Goal: Task Accomplishment & Management: Manage account settings

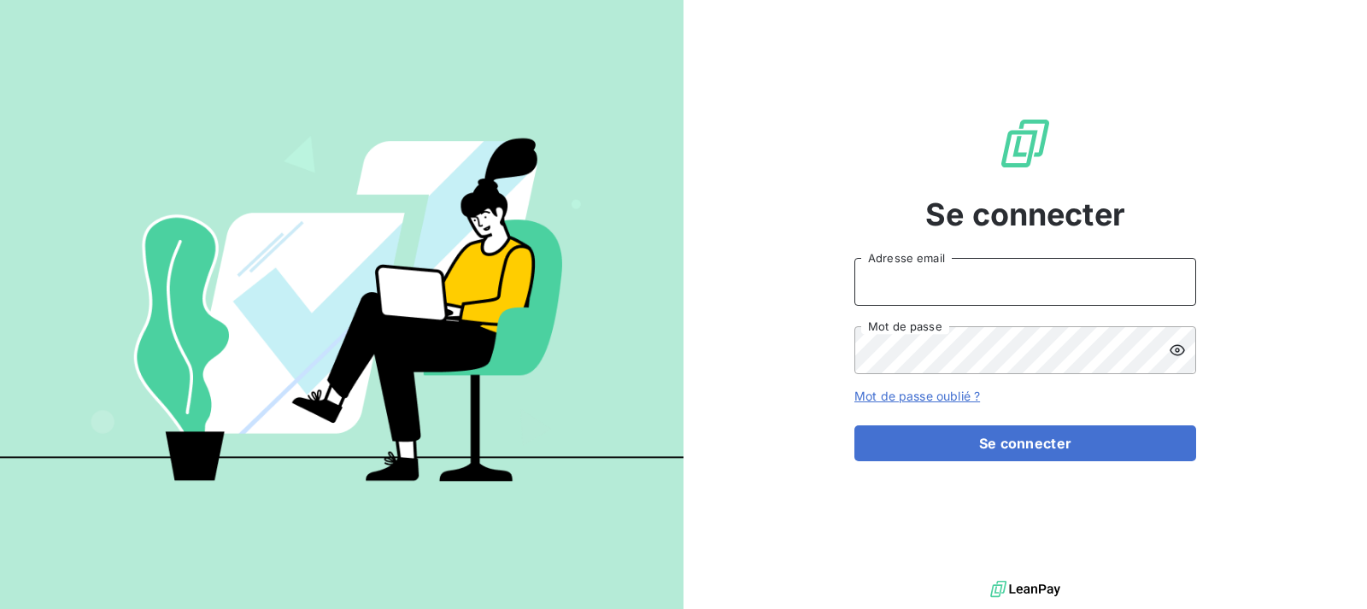
click at [917, 264] on input "Adresse email" at bounding box center [1025, 282] width 342 height 48
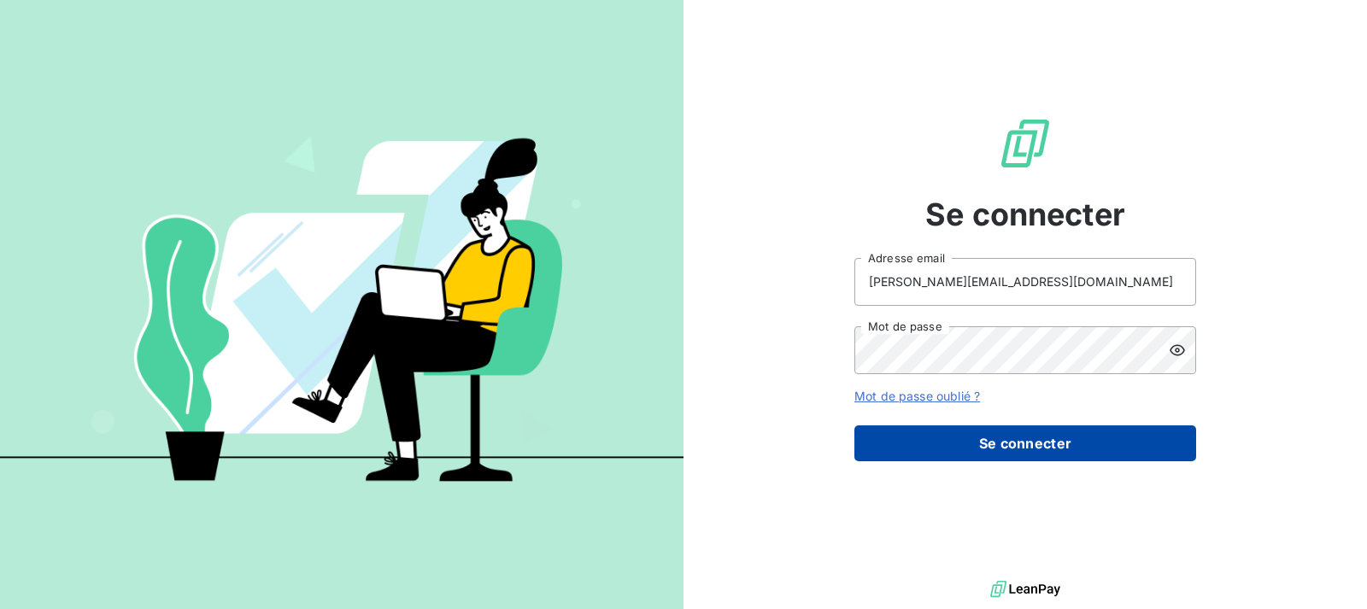
click at [1052, 456] on button "Se connecter" at bounding box center [1025, 443] width 342 height 36
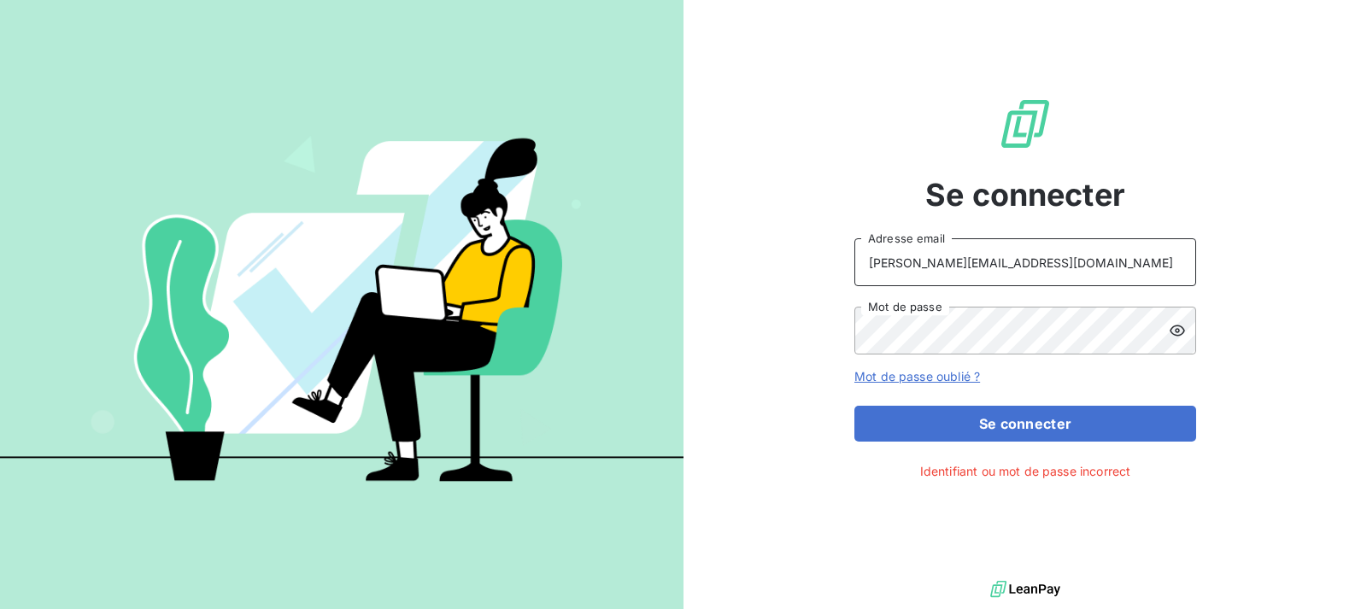
click at [1038, 261] on input "[PERSON_NAME][EMAIL_ADDRESS][DOMAIN_NAME]" at bounding box center [1025, 262] width 342 height 48
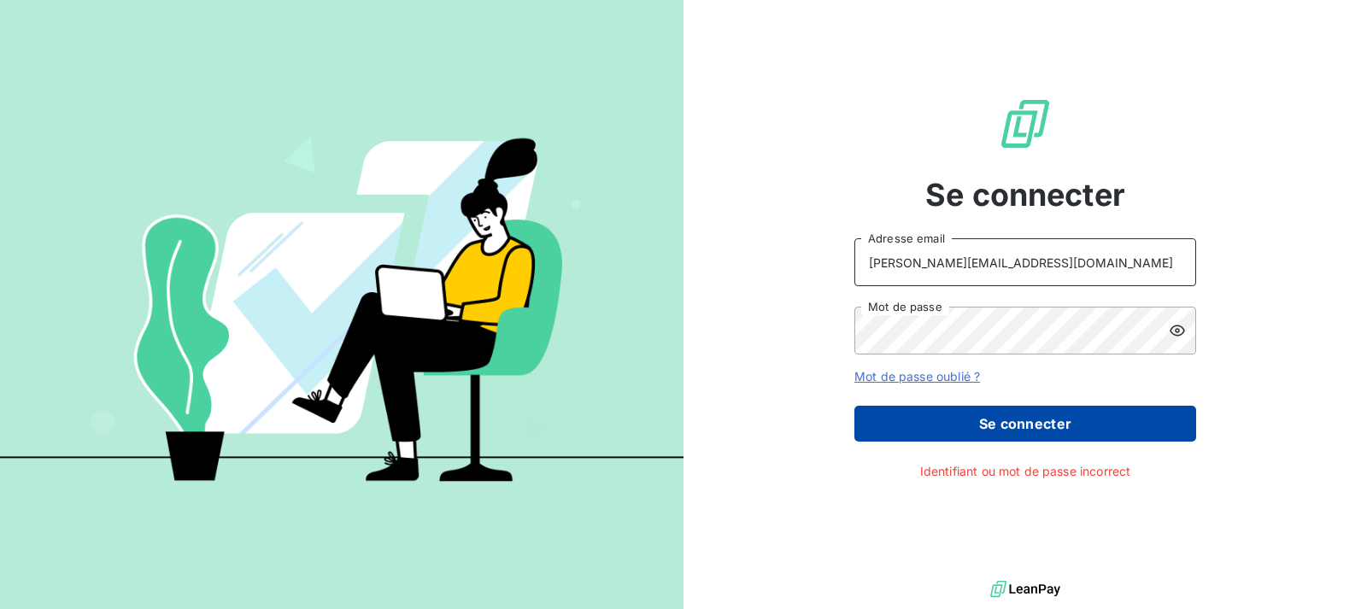
type input "[PERSON_NAME][EMAIL_ADDRESS][DOMAIN_NAME]"
click at [1028, 417] on button "Se connecter" at bounding box center [1025, 424] width 342 height 36
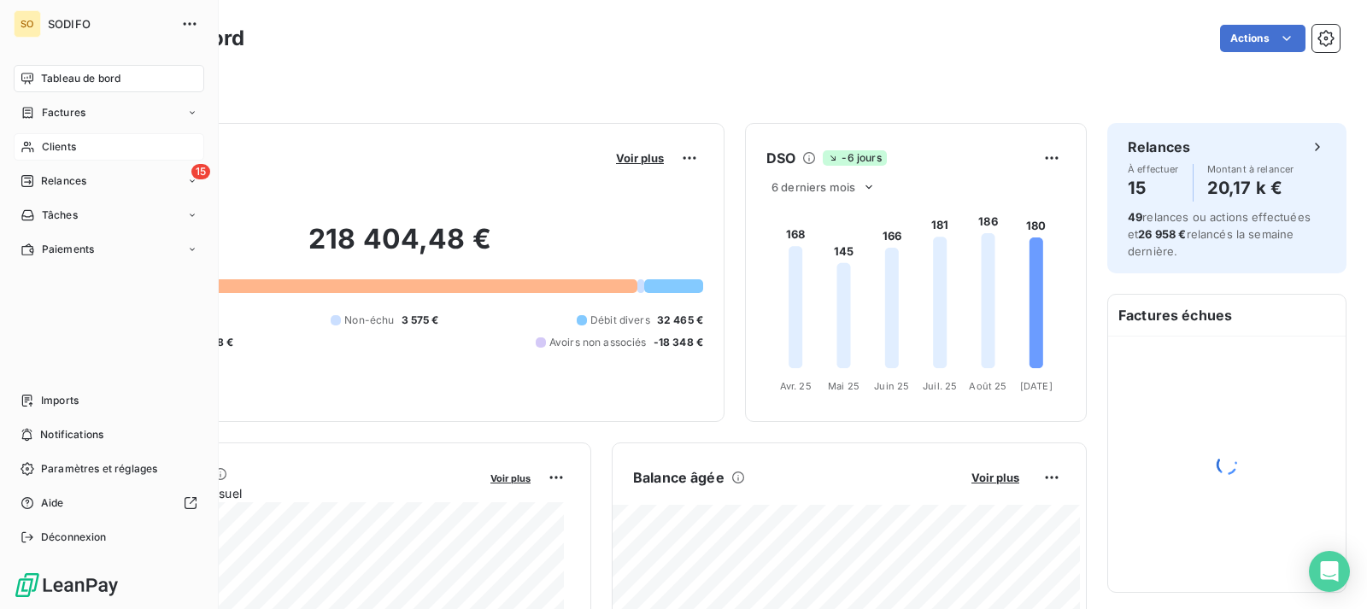
click at [50, 142] on span "Clients" at bounding box center [59, 146] width 34 height 15
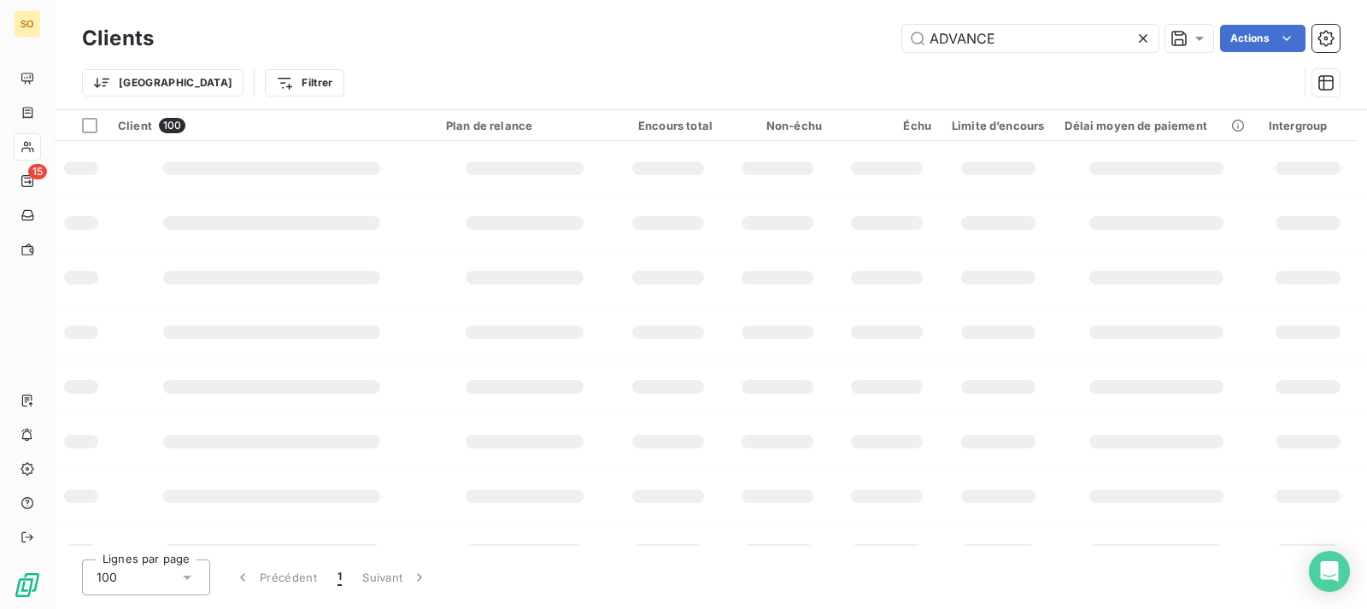
type input "ADVANCE"
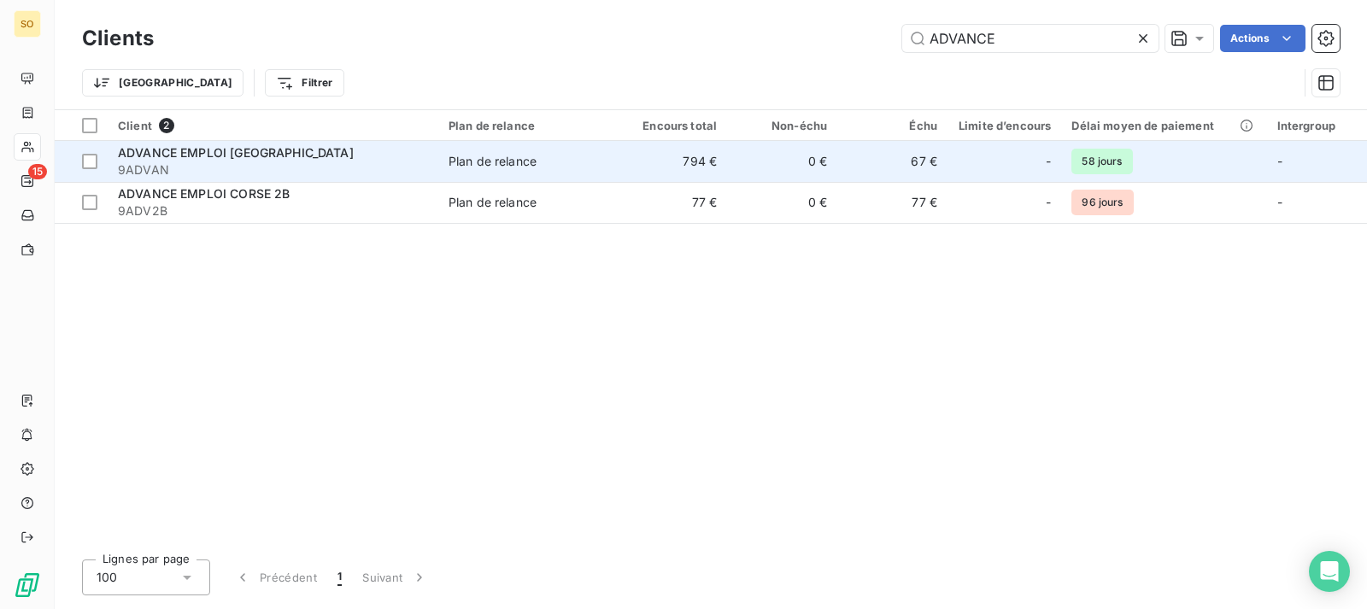
click at [704, 165] on td "794 €" at bounding box center [672, 161] width 110 height 41
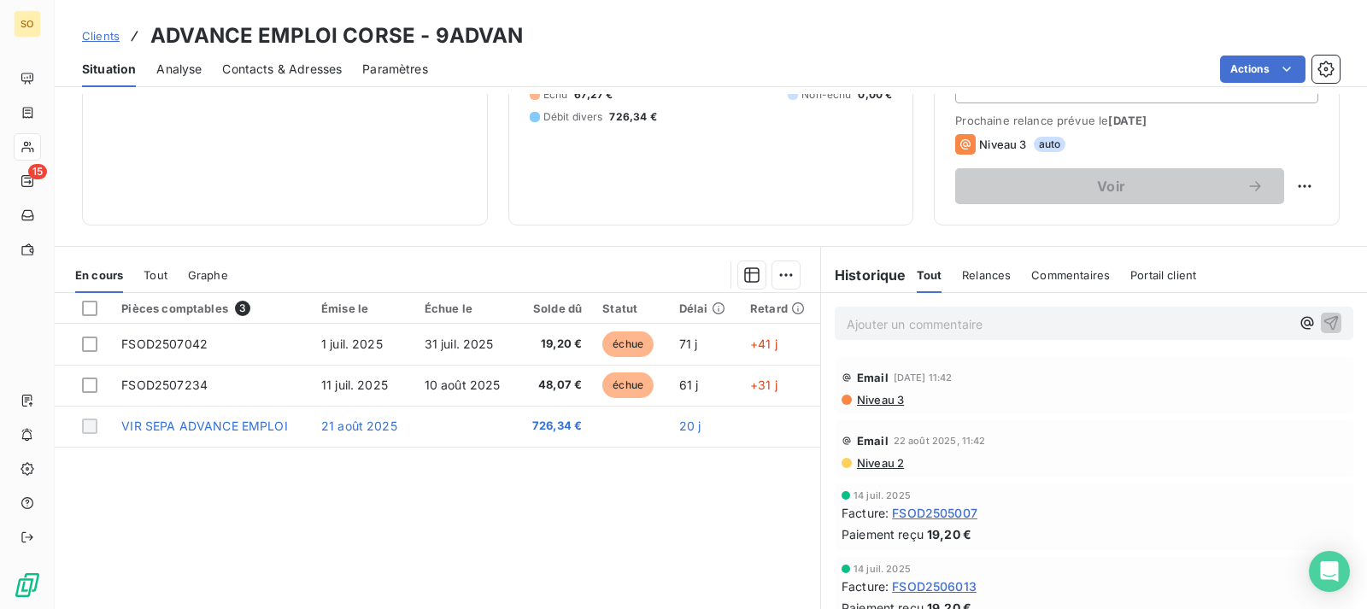
scroll to position [293, 0]
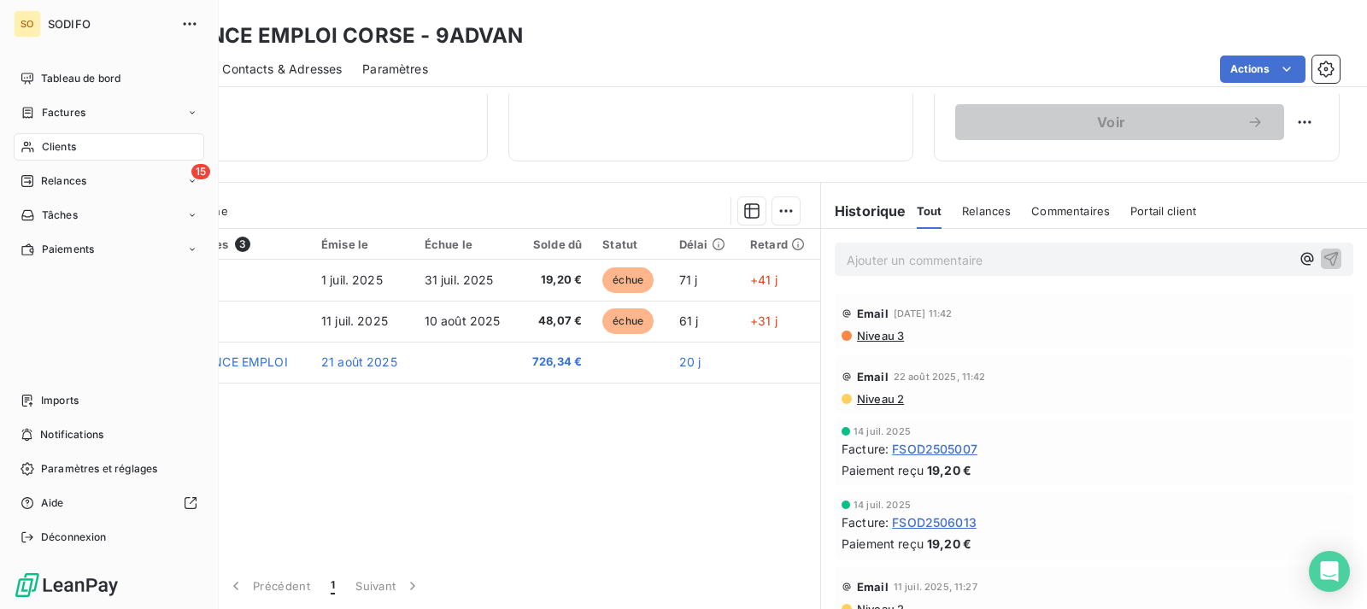
click at [61, 20] on span "SODIFO" at bounding box center [109, 24] width 123 height 14
